Goal: Find specific page/section: Find specific page/section

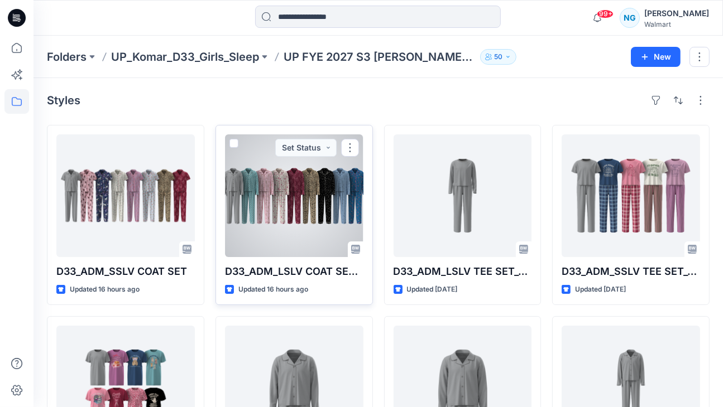
click at [246, 173] on div at bounding box center [294, 196] width 138 height 123
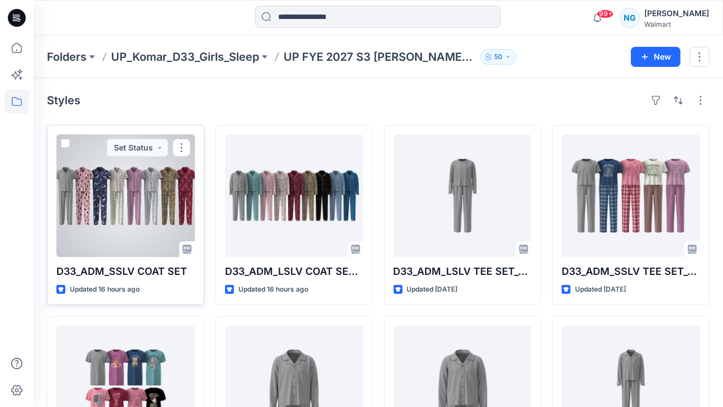
click at [126, 207] on div at bounding box center [125, 196] width 138 height 123
